Goal: Task Accomplishment & Management: Manage account settings

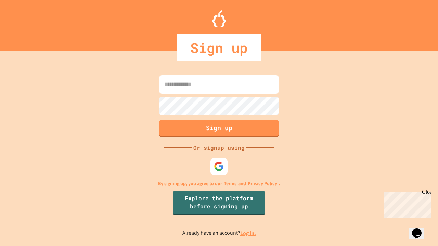
click at [248, 233] on link "Log in." at bounding box center [248, 233] width 16 height 7
